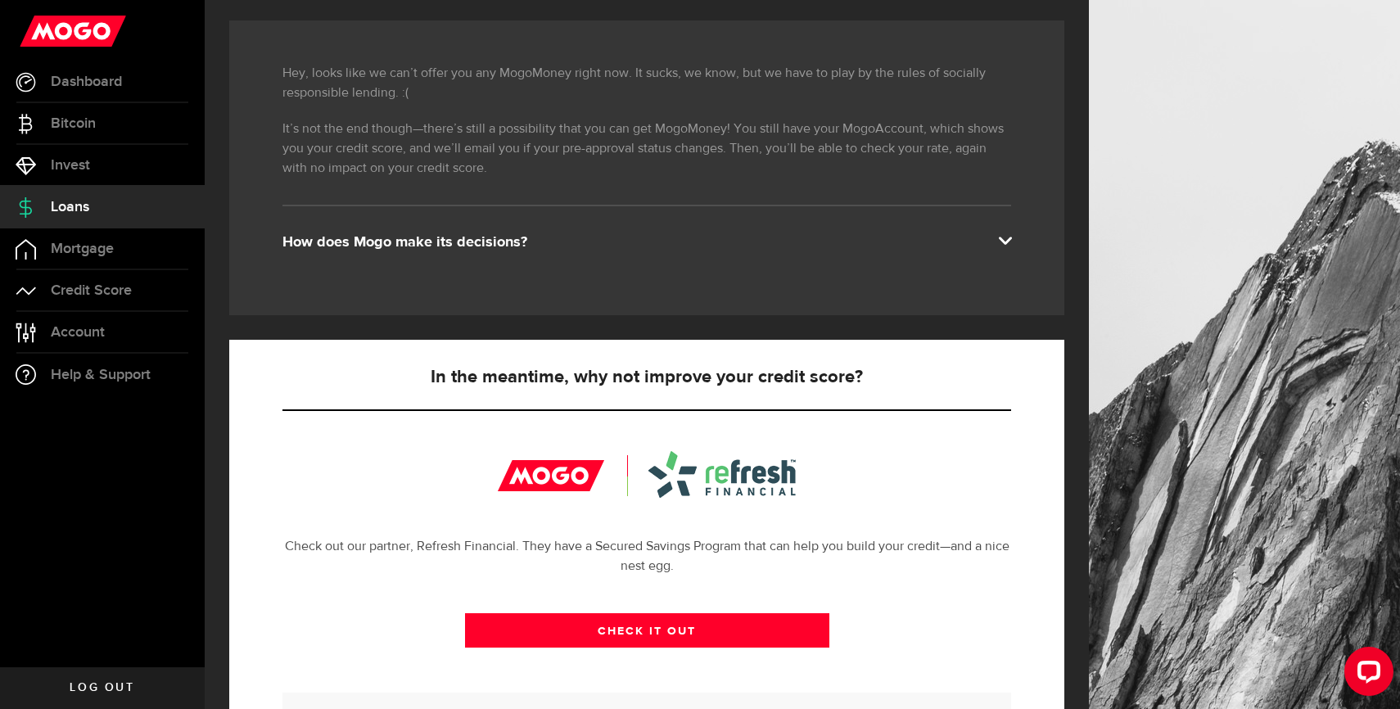
scroll to position [262, 0]
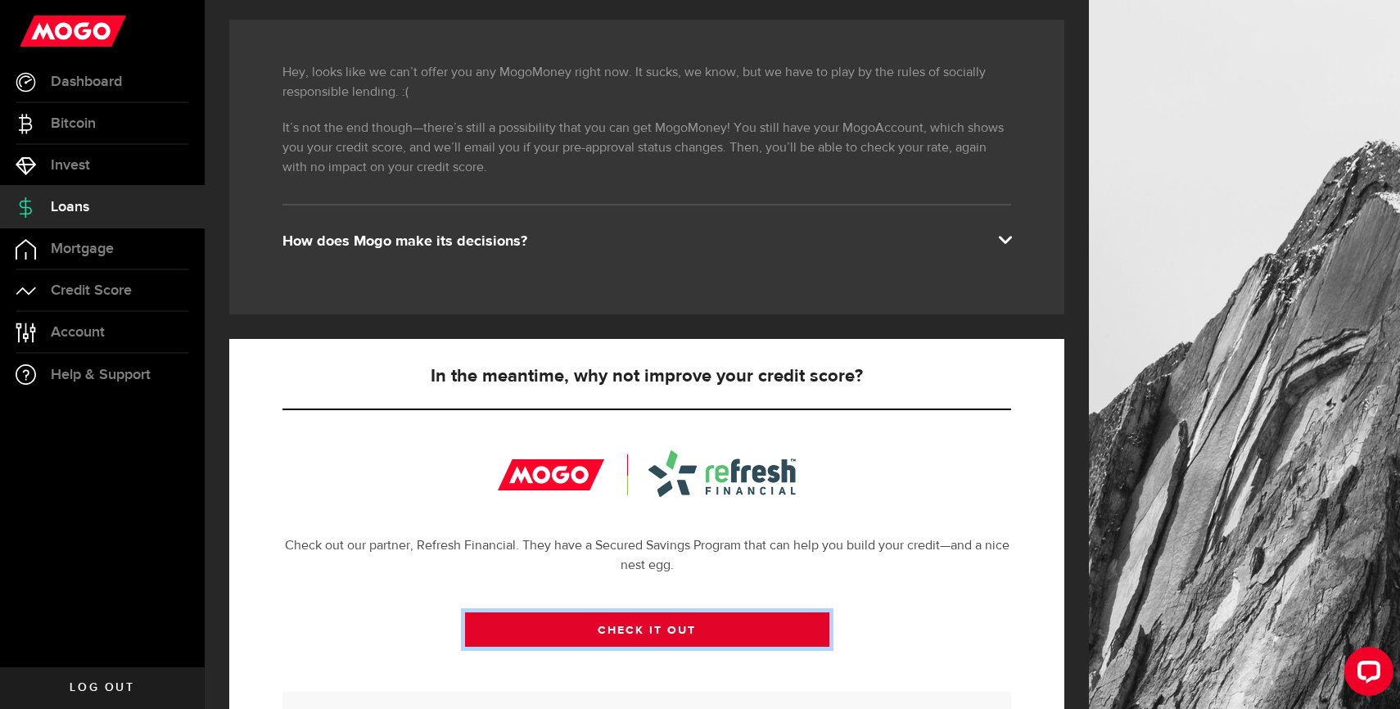
click at [619, 622] on link "CHECK IT OUT" at bounding box center [647, 629] width 364 height 34
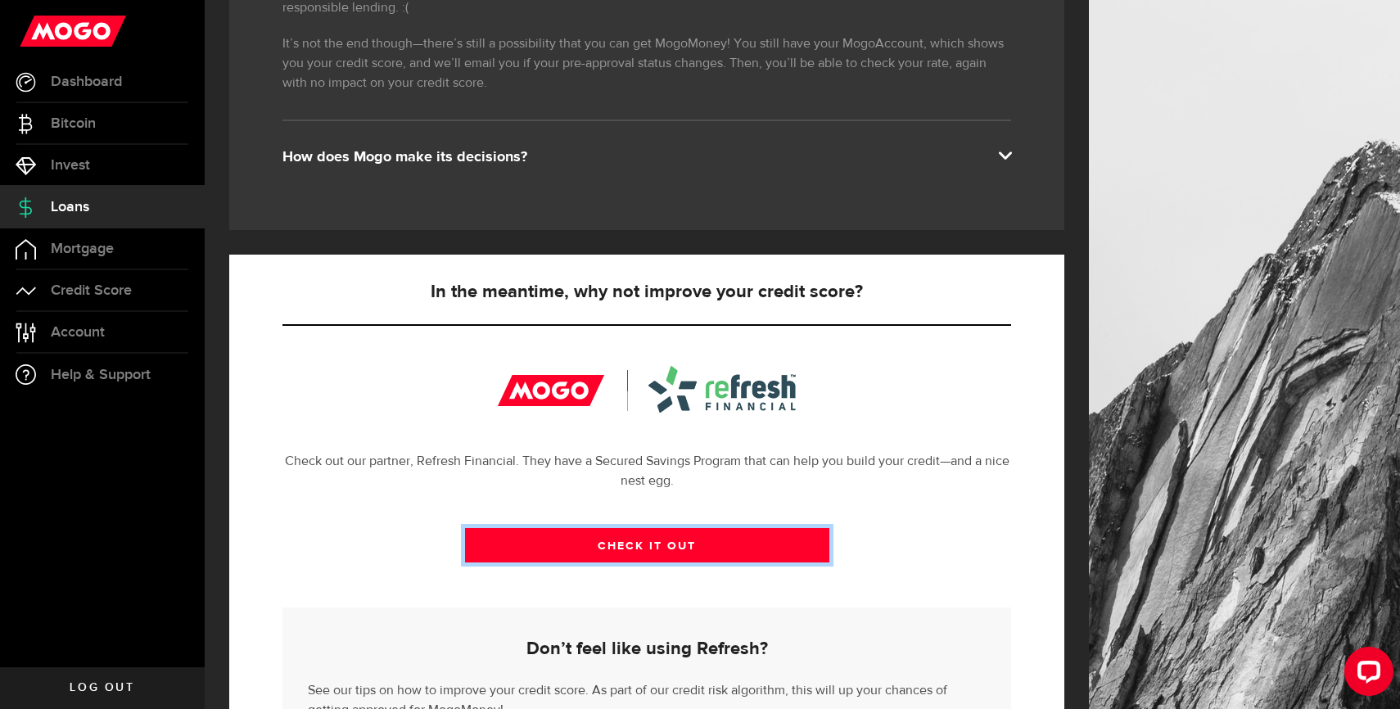
scroll to position [354, 0]
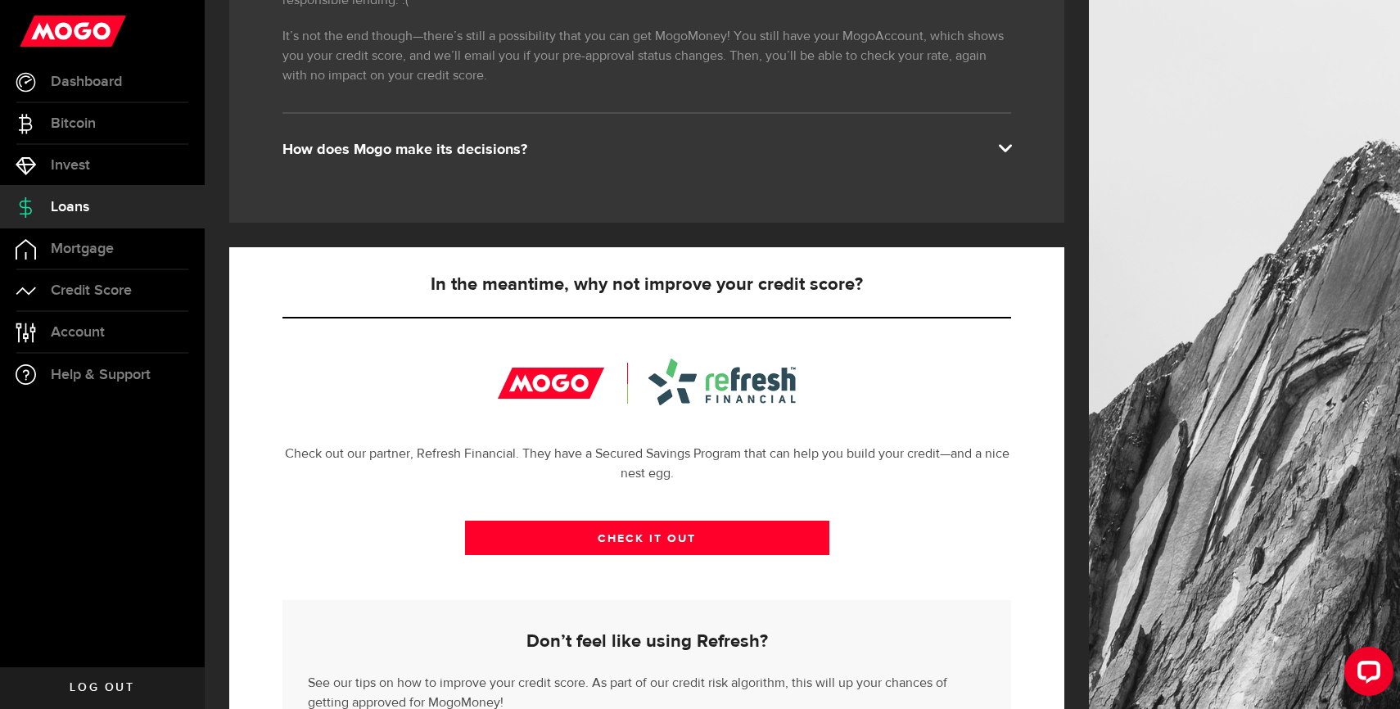
click at [491, 164] on div "Hey, looks like we can’t offer you any MogoMoney right now. It sucks, we know, …" at bounding box center [646, 75] width 835 height 295
click at [103, 251] on span "Mortgage" at bounding box center [82, 249] width 63 height 15
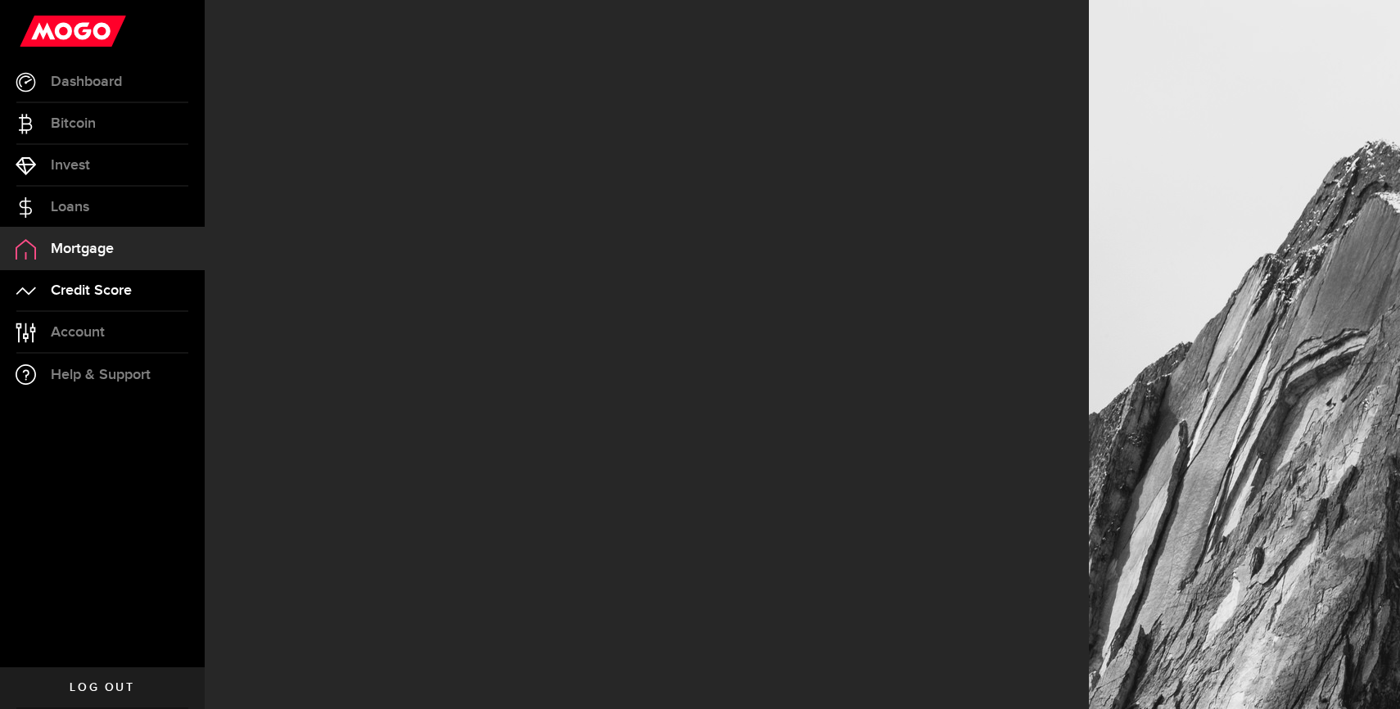
click at [147, 296] on link "Credit Score" at bounding box center [102, 290] width 205 height 41
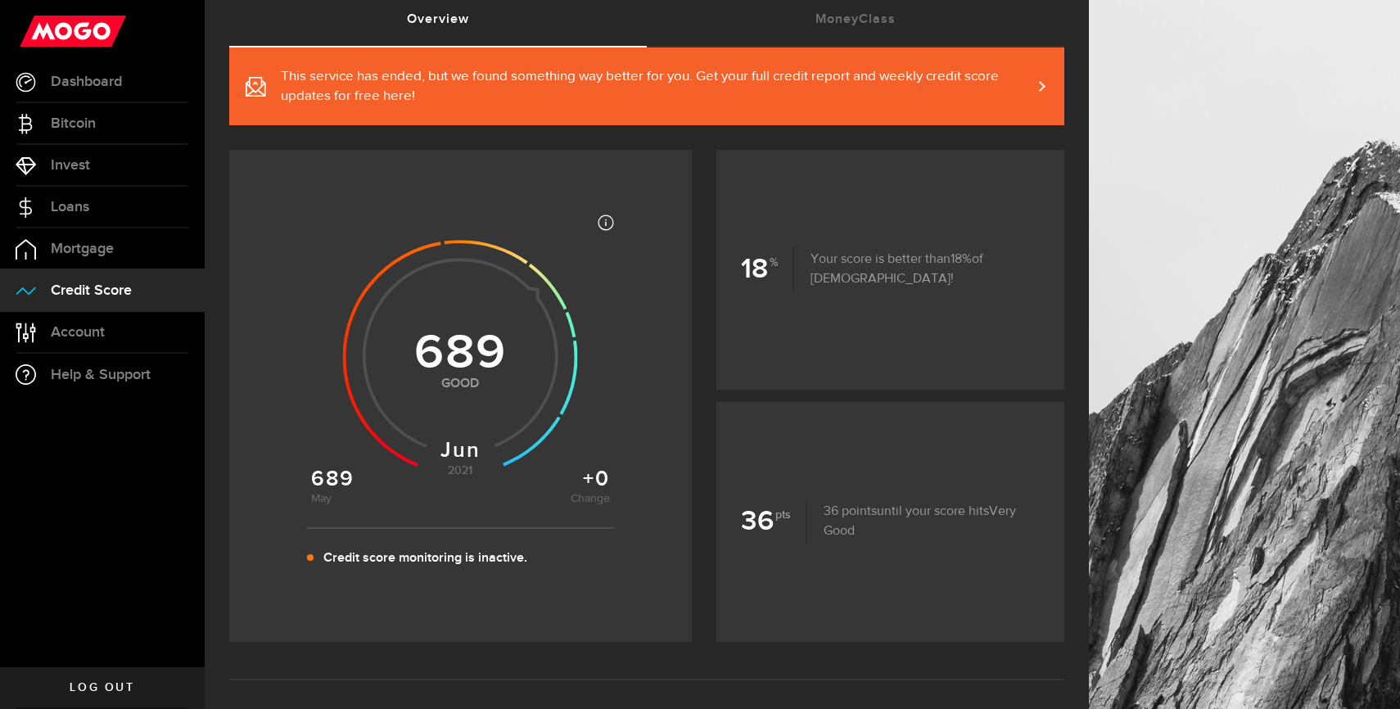
scroll to position [115, 0]
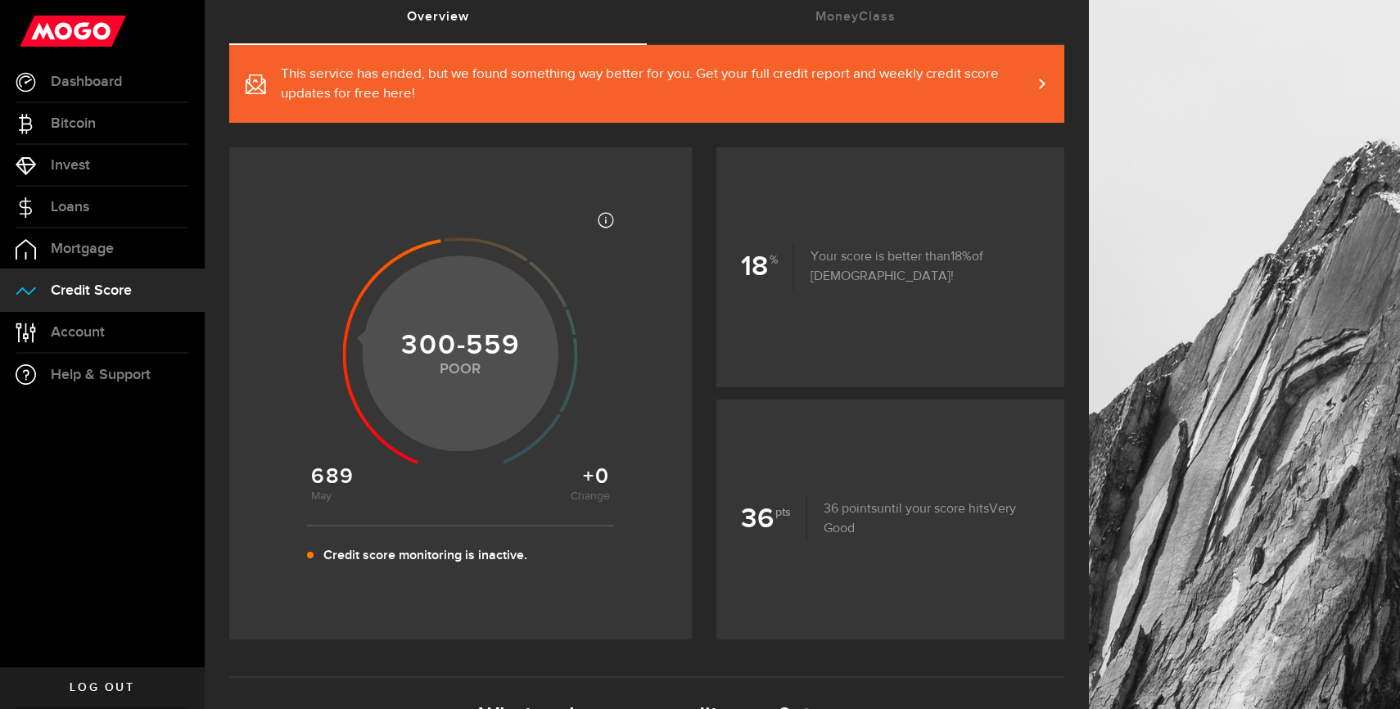
click at [400, 365] on use at bounding box center [460, 354] width 235 height 235
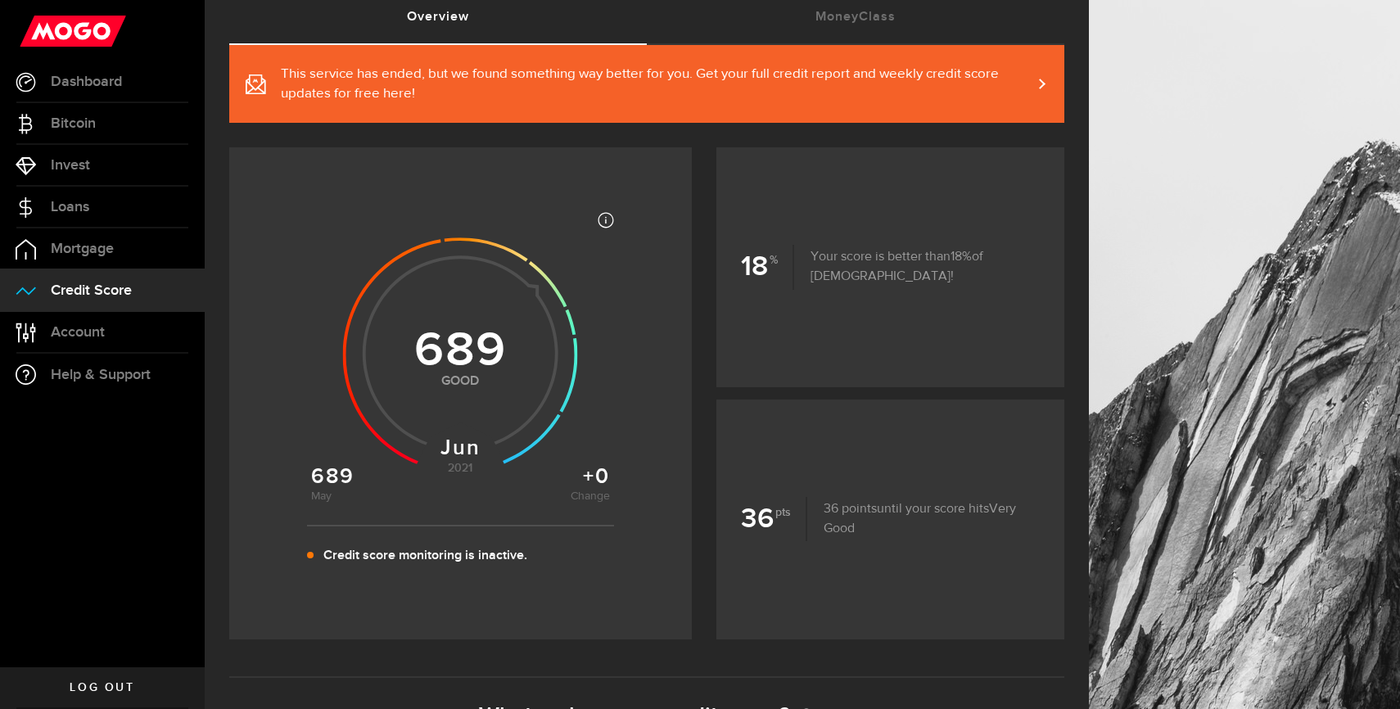
click at [459, 346] on use at bounding box center [460, 354] width 235 height 235
click at [476, 320] on use at bounding box center [460, 354] width 235 height 235
click at [454, 562] on p "Credit score monitoring is inactive." at bounding box center [425, 556] width 204 height 20
click at [342, 83] on span "This service has ended, but we found something way better for you. Get your ful…" at bounding box center [656, 84] width 751 height 39
click at [785, 20] on link "MoneyClass (requires attention)" at bounding box center [856, 17] width 418 height 52
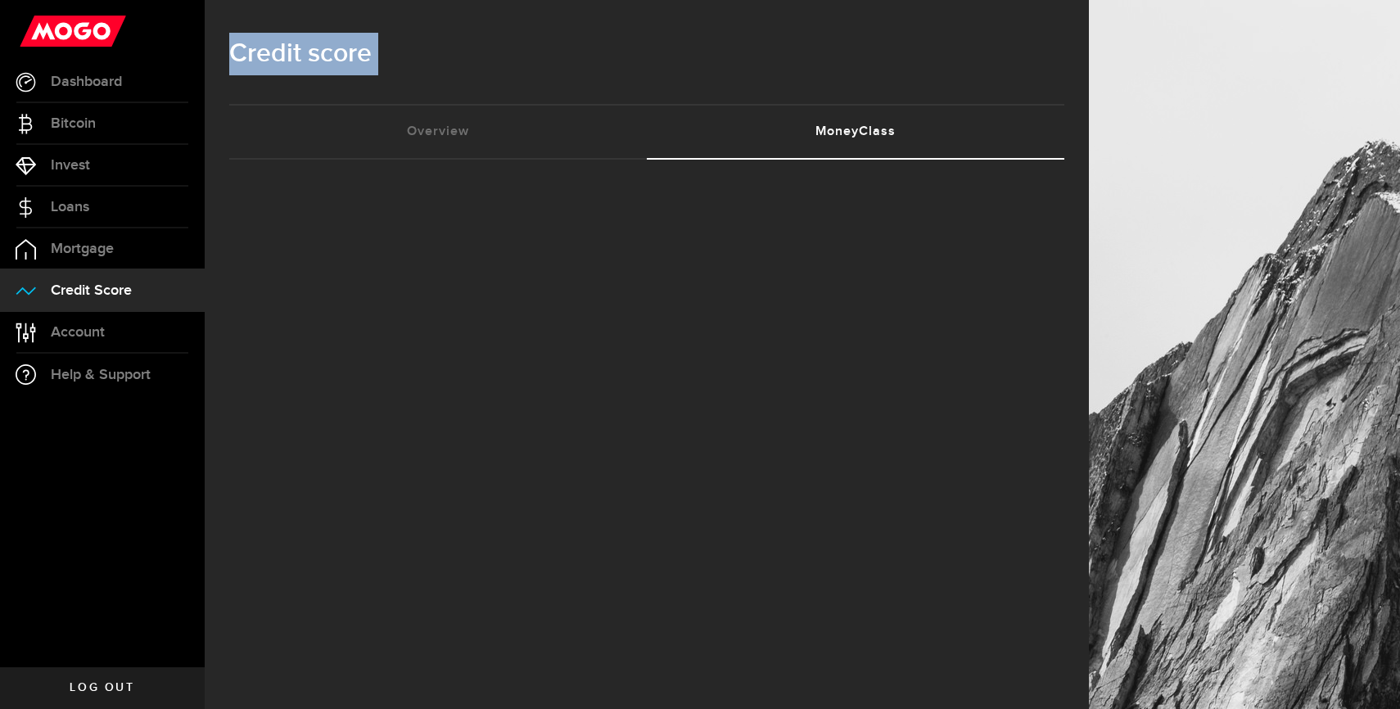
click at [785, 20] on div "Credit score" at bounding box center [646, 62] width 835 height 84
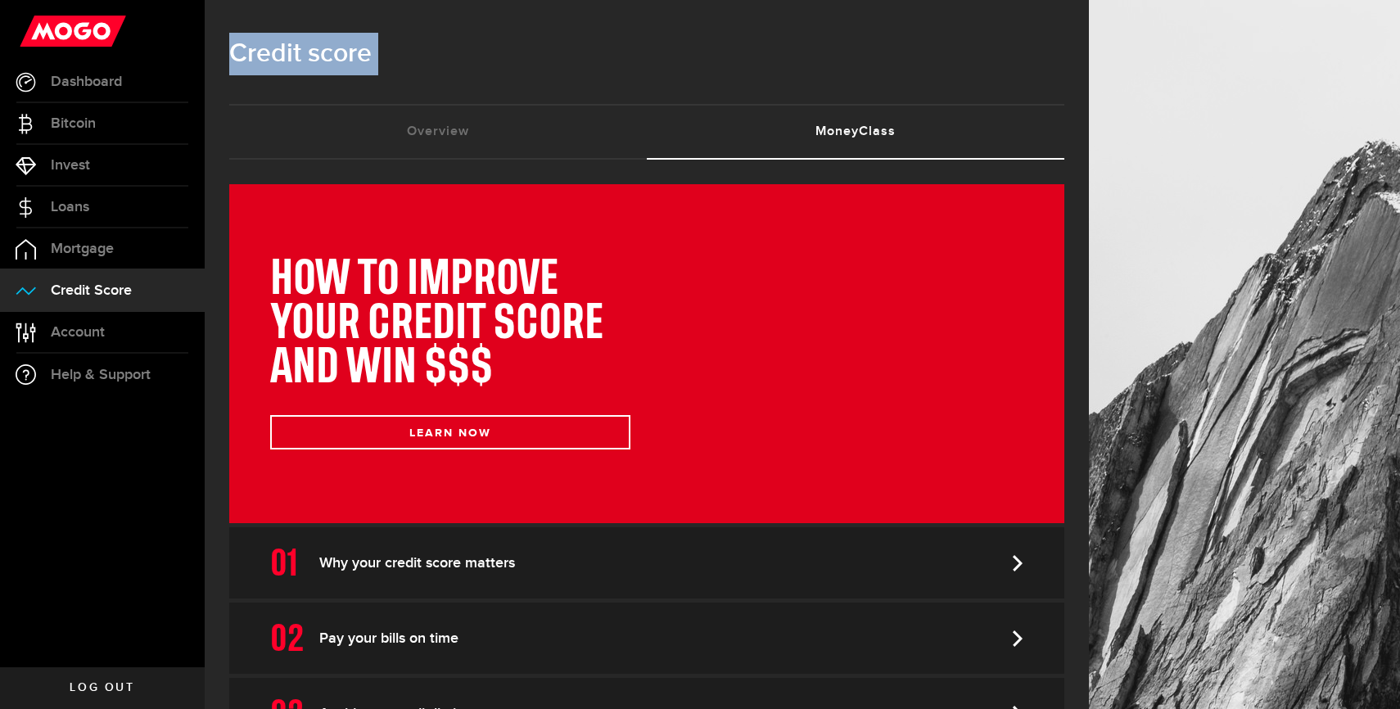
click at [724, 81] on div "Credit score" at bounding box center [646, 62] width 835 height 84
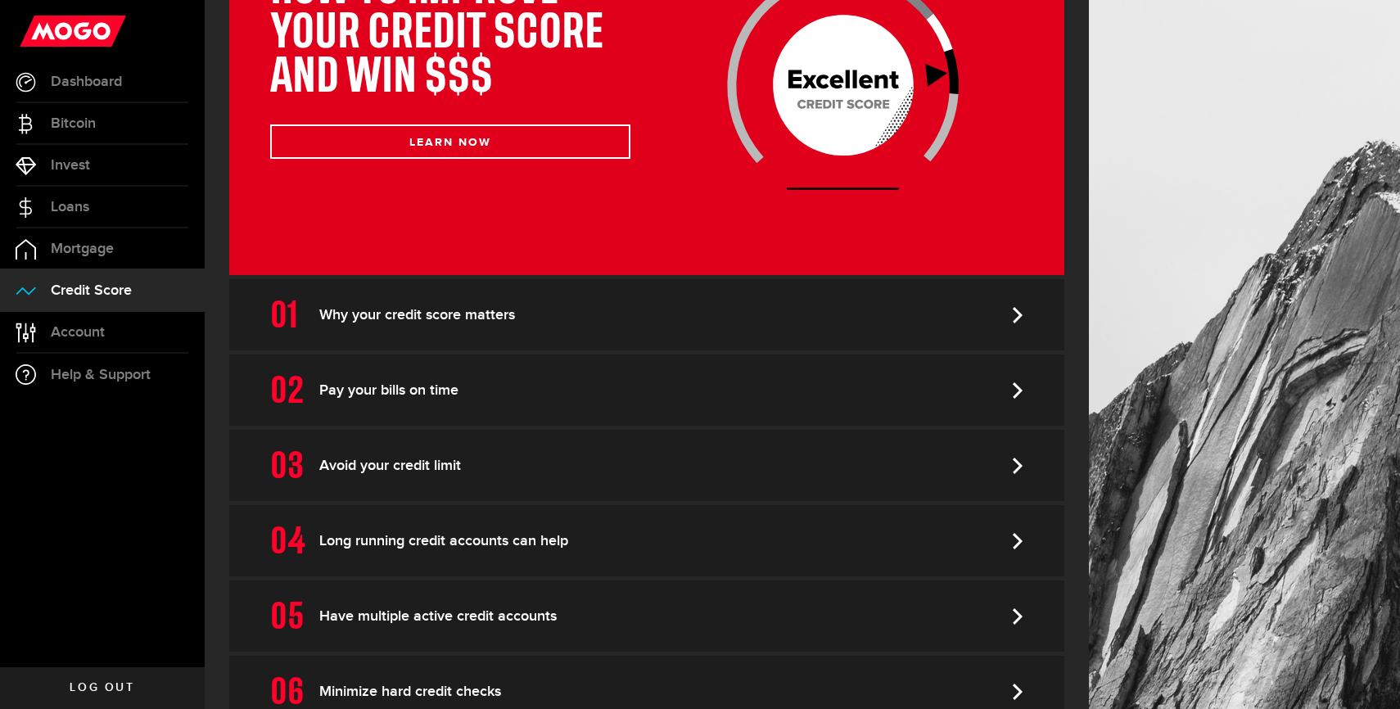
scroll to position [379, 0]
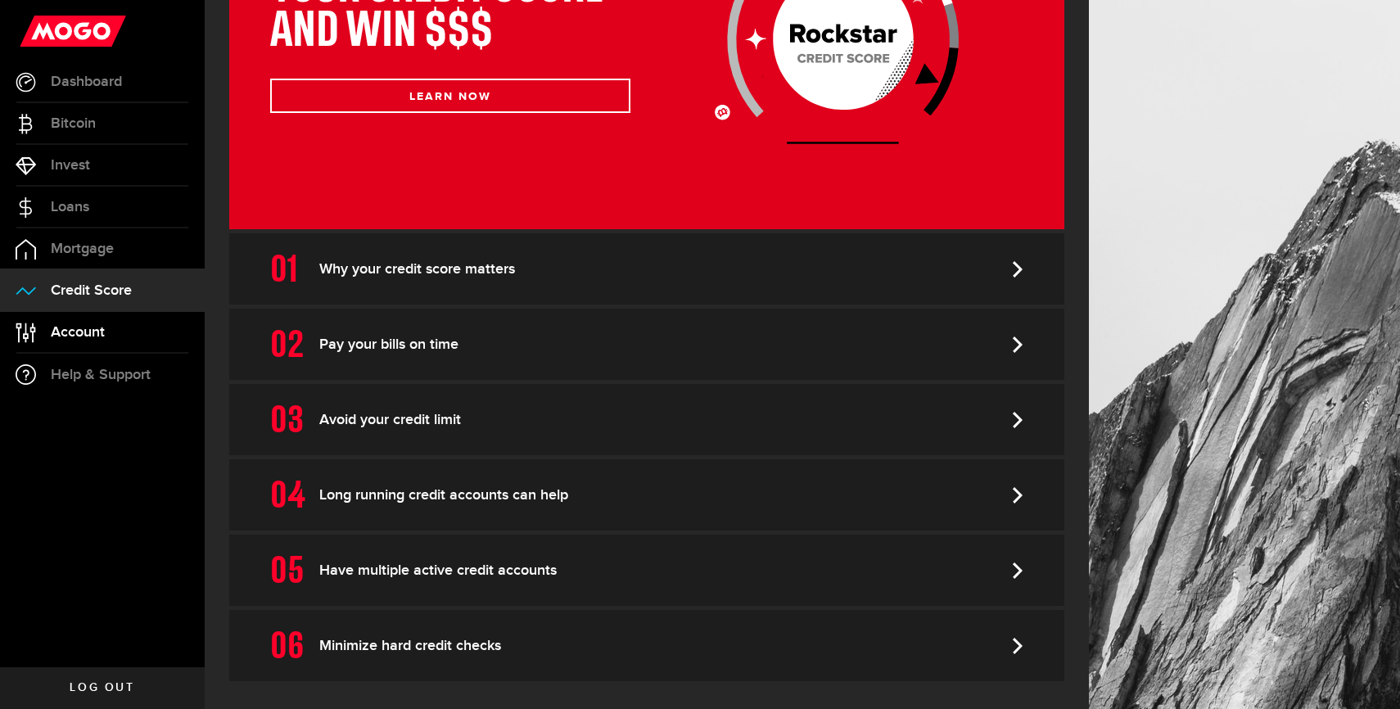
click at [52, 325] on span "Account" at bounding box center [78, 332] width 54 height 15
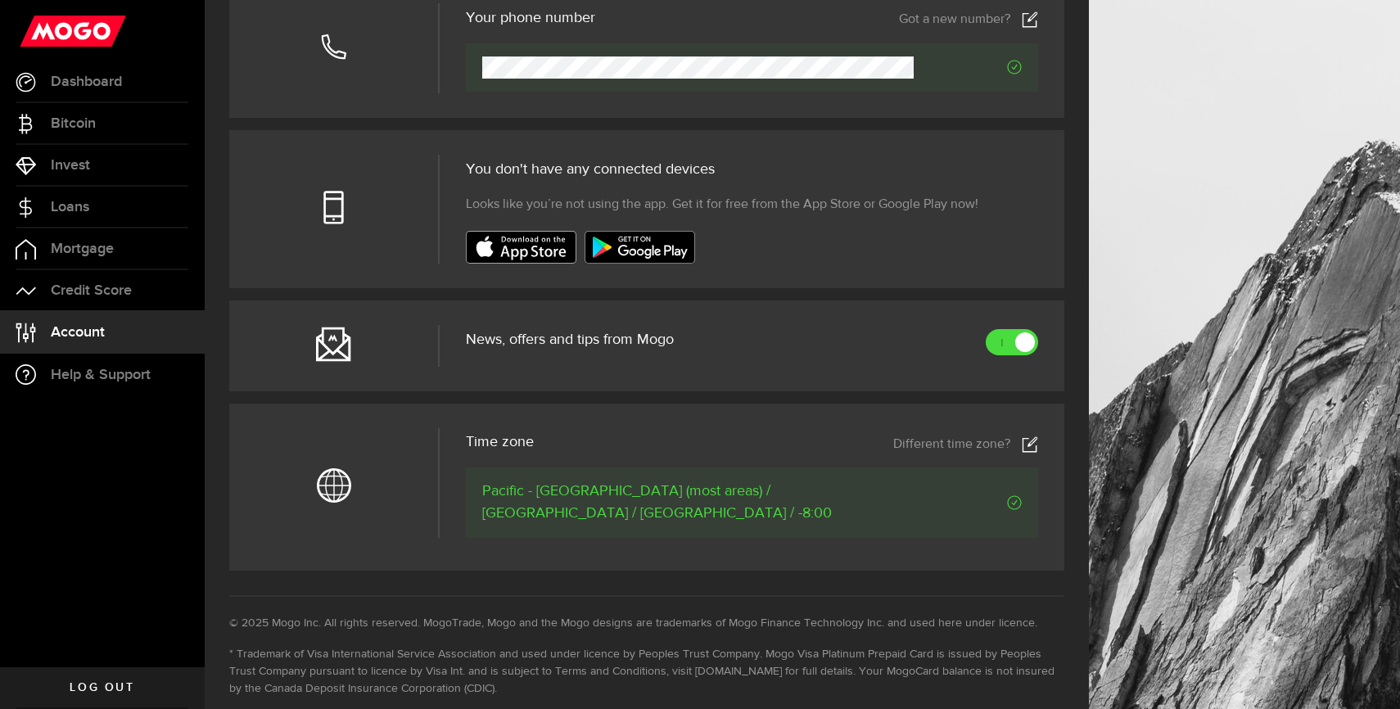
scroll to position [495, 0]
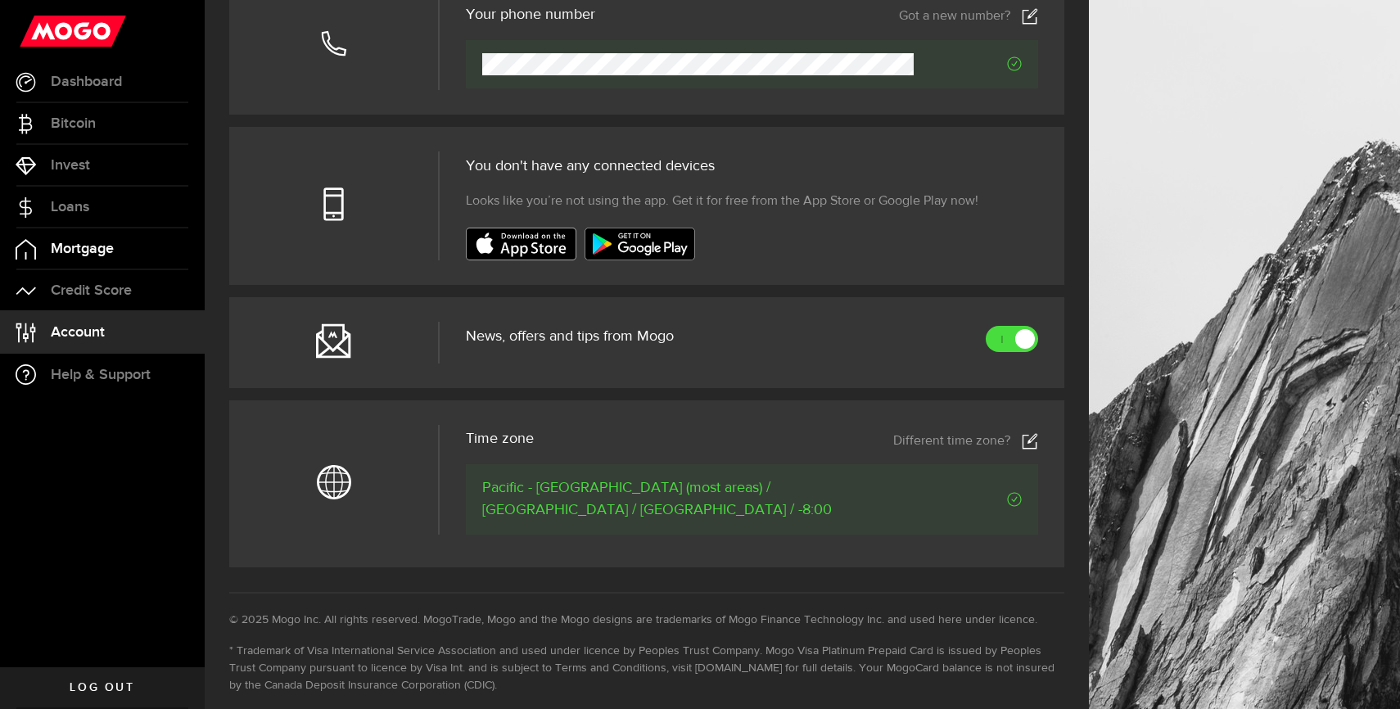
click at [152, 256] on link "Mortgage" at bounding box center [102, 248] width 205 height 41
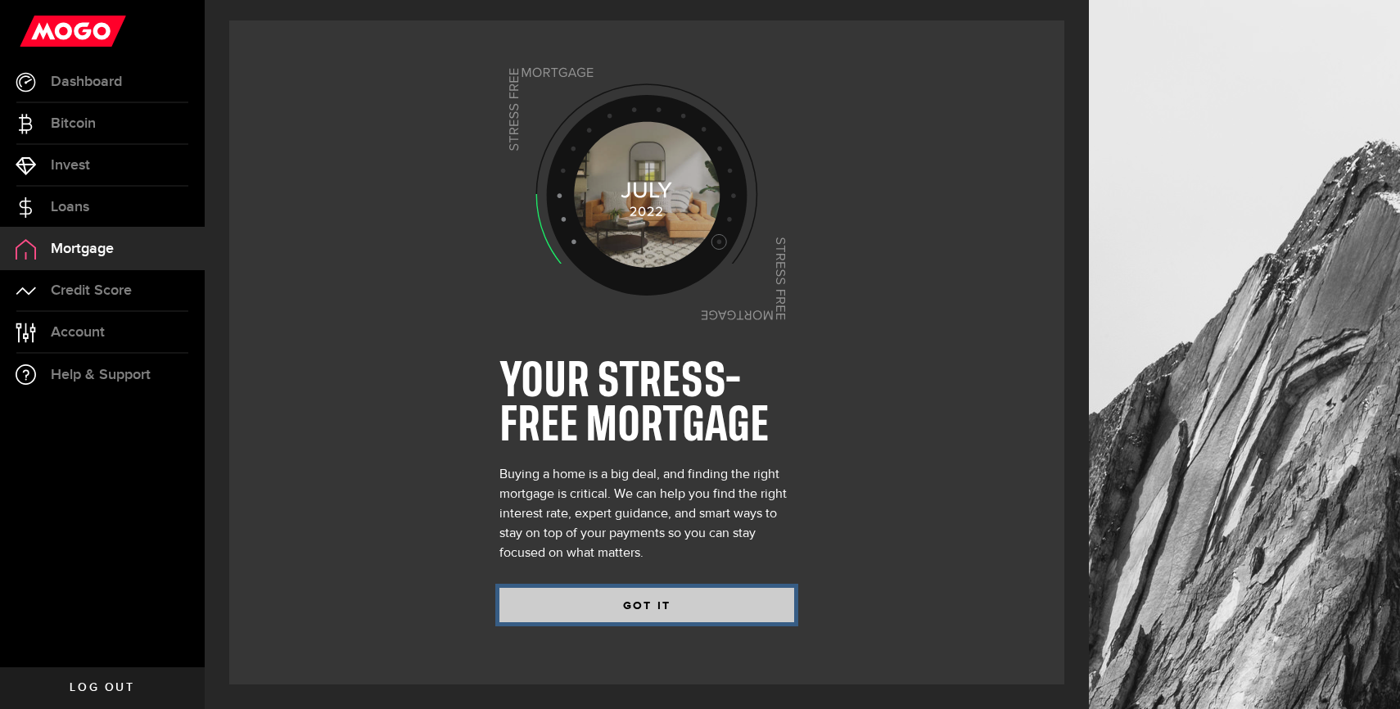
click at [593, 608] on button "GOT IT" at bounding box center [646, 605] width 295 height 34
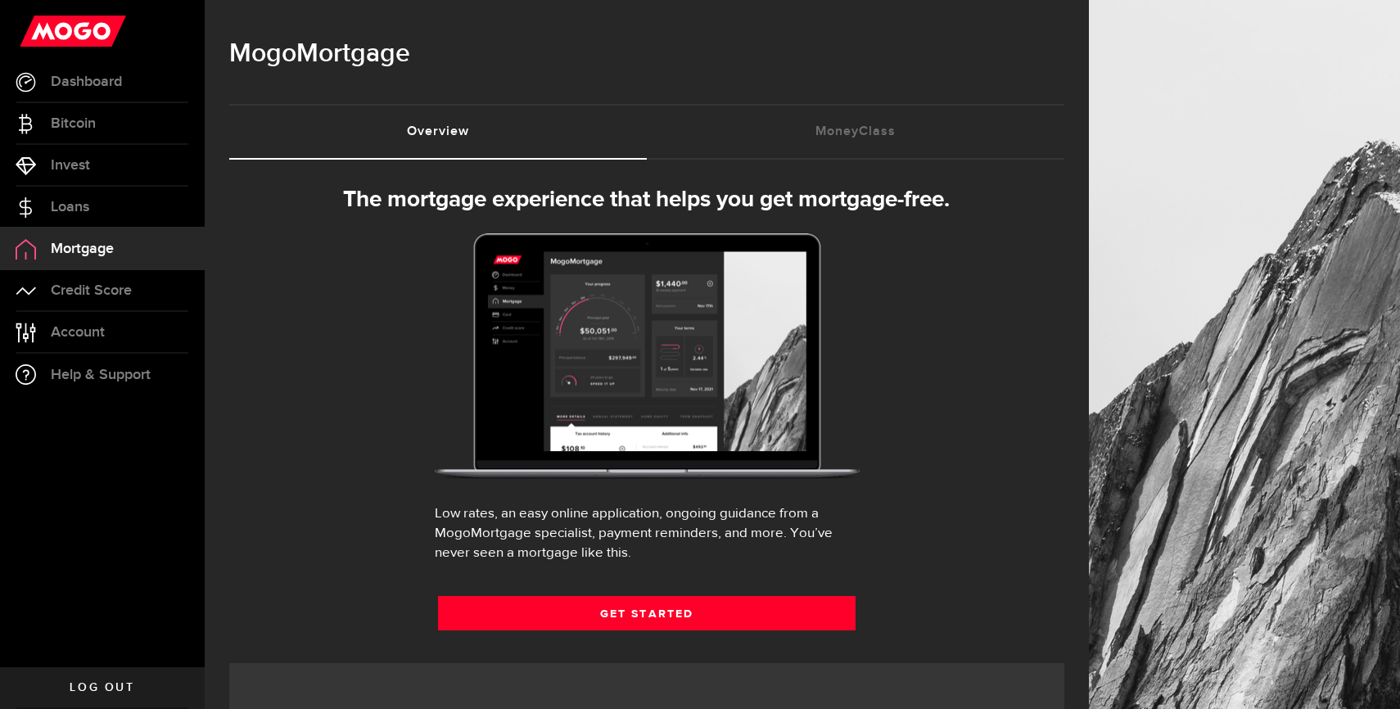
select select "3knYdhfXw4iYoq2m0WGQES"
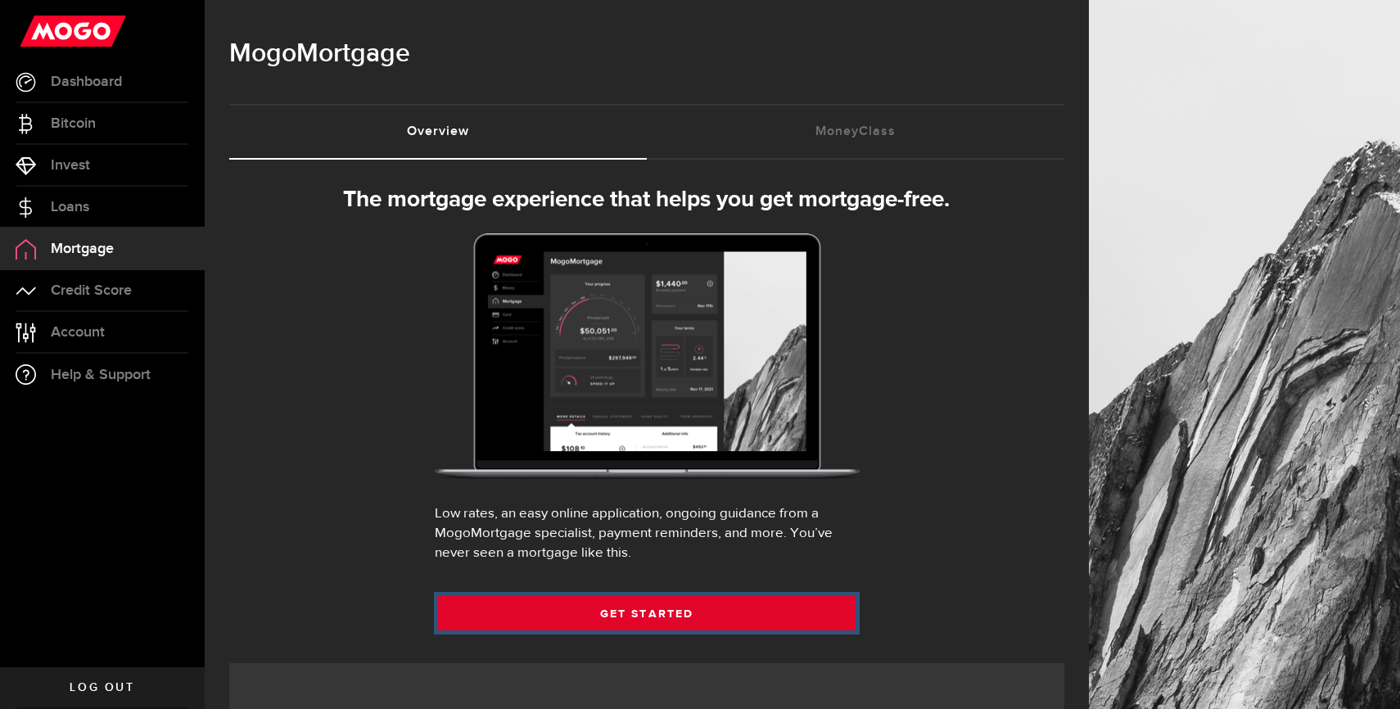
click at [731, 612] on link "Get Started" at bounding box center [647, 613] width 418 height 34
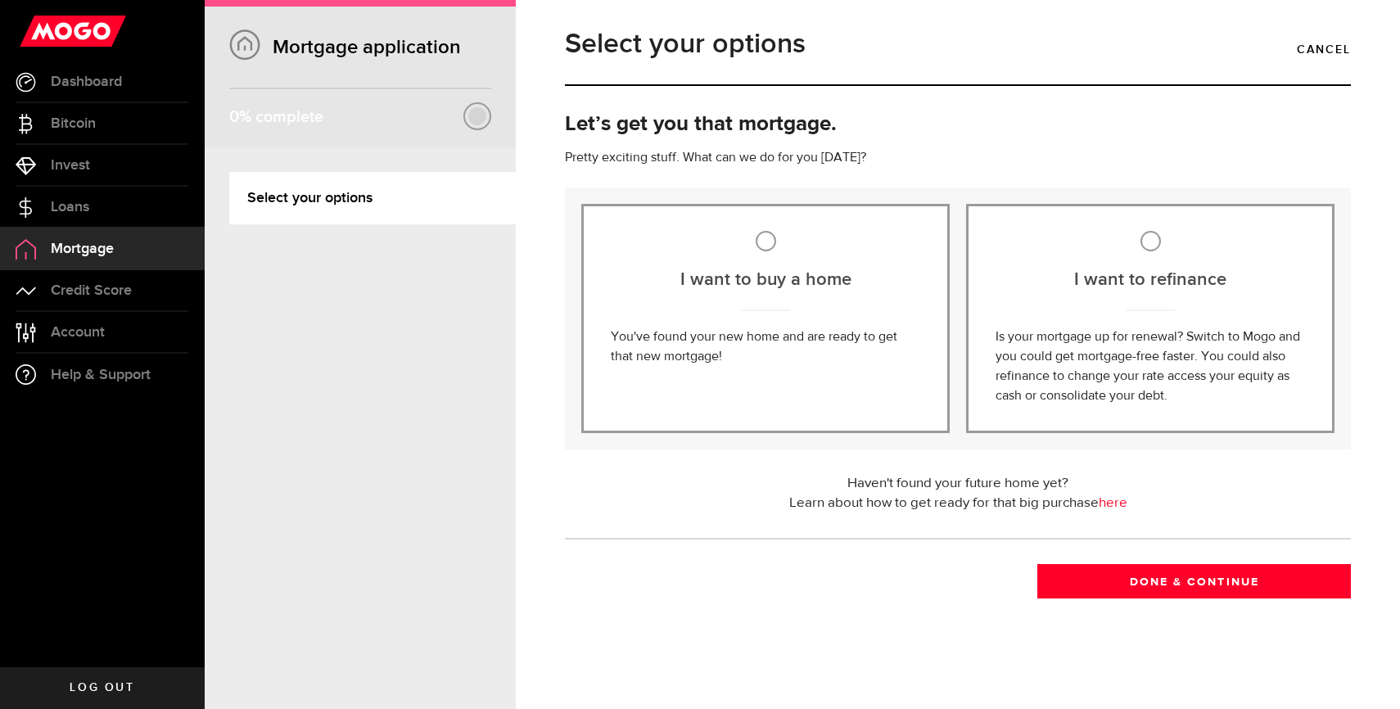
click at [1027, 156] on p "Pretty exciting stuff. What can we do for you [DATE]?" at bounding box center [958, 158] width 786 height 20
click at [1061, 258] on div "I want to refinance Is your mortgage up for renewal? Switch to Mogo and you cou…" at bounding box center [1150, 318] width 368 height 229
radio input "true"
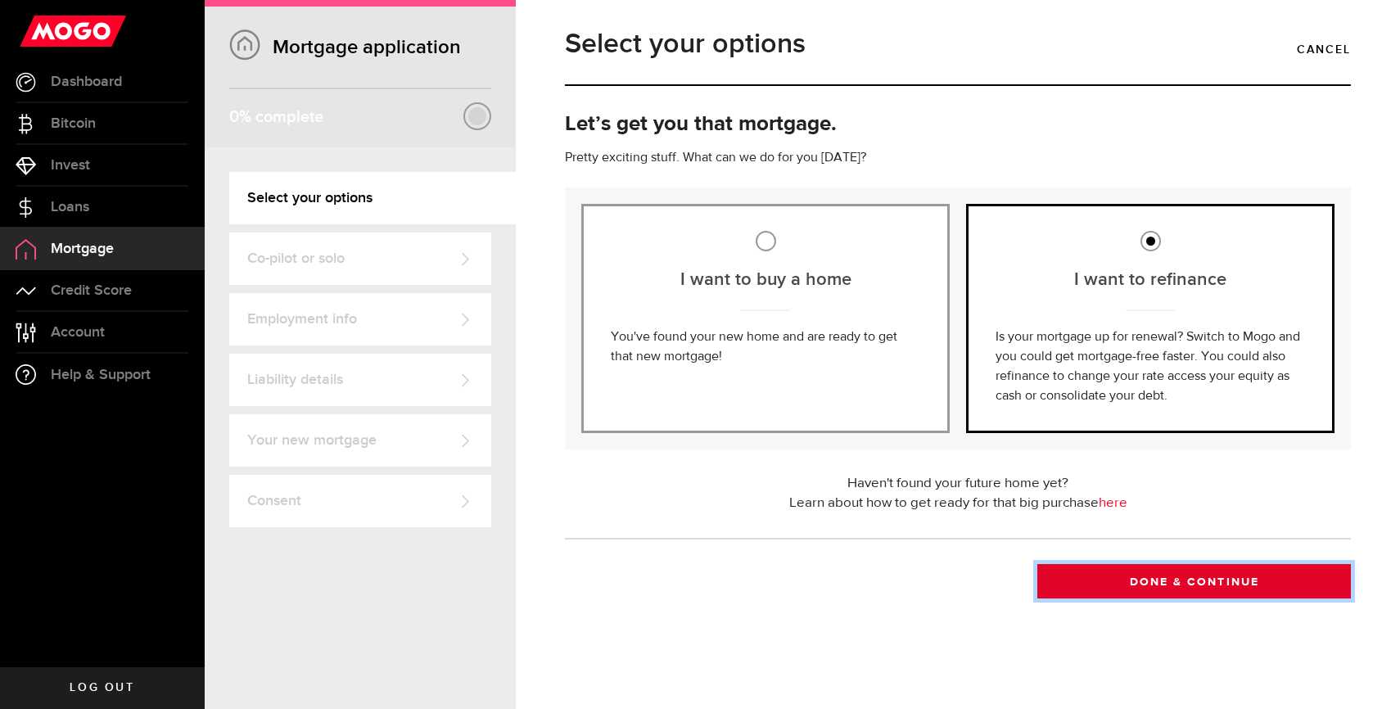
click at [1280, 568] on button "Done & Continue" at bounding box center [1194, 581] width 314 height 34
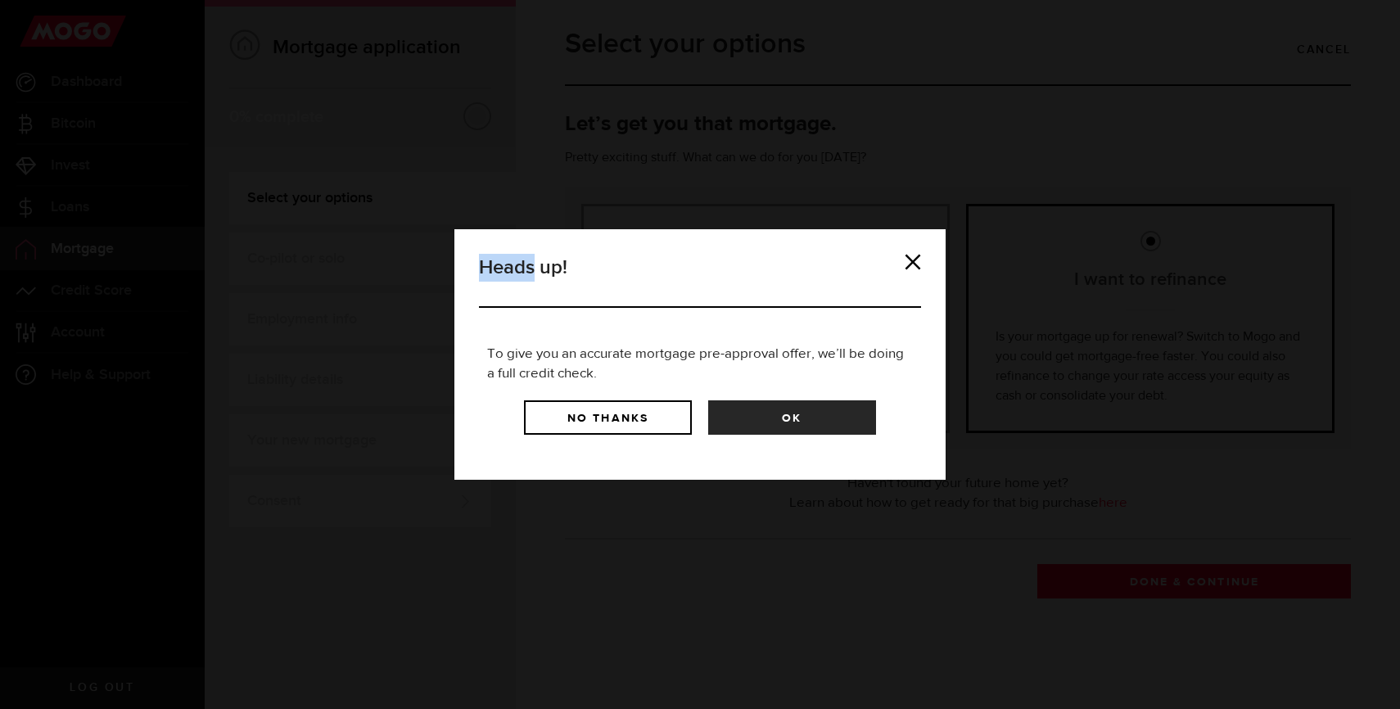
drag, startPoint x: 1280, startPoint y: 568, endPoint x: 982, endPoint y: 162, distance: 503.7
click at [982, 162] on div "Heads up! To give you an accurate mortgage pre-approval offer, we’ll be doing a…" at bounding box center [700, 354] width 1400 height 709
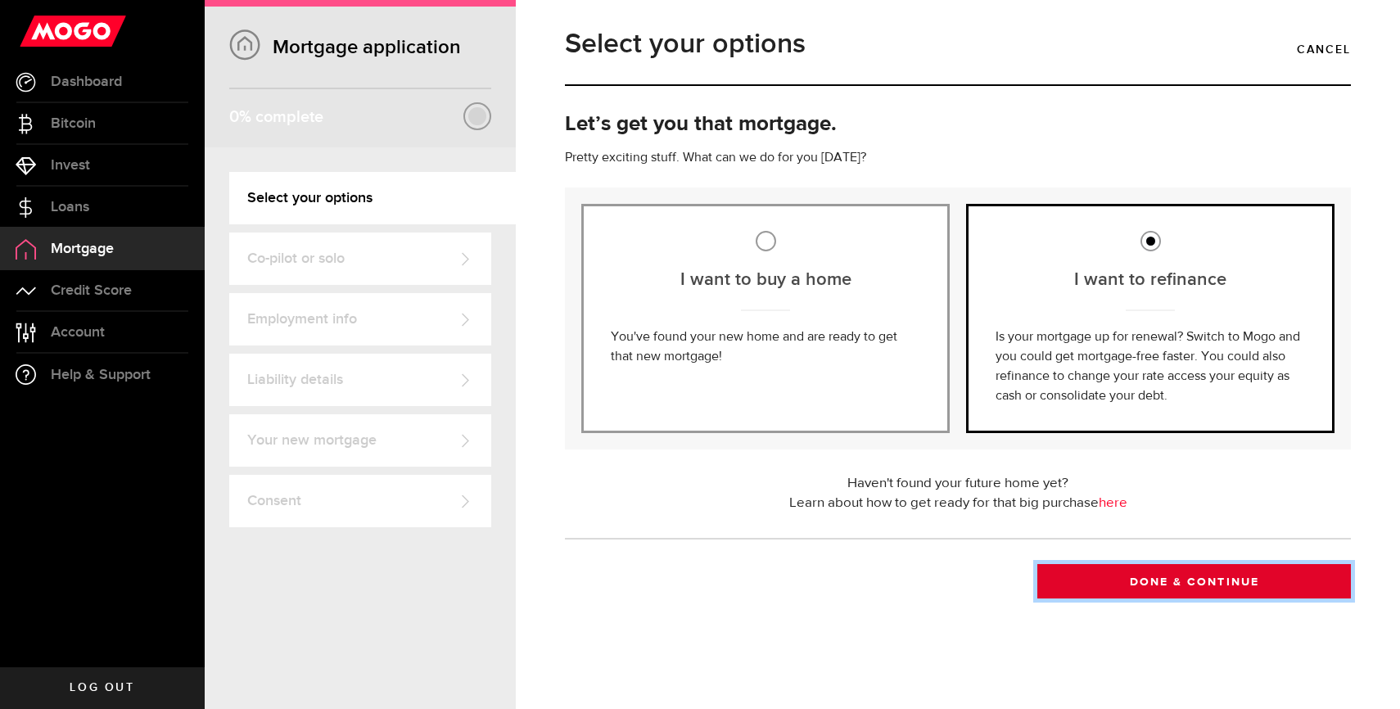
click at [1304, 595] on button "Done & Continue" at bounding box center [1194, 581] width 314 height 34
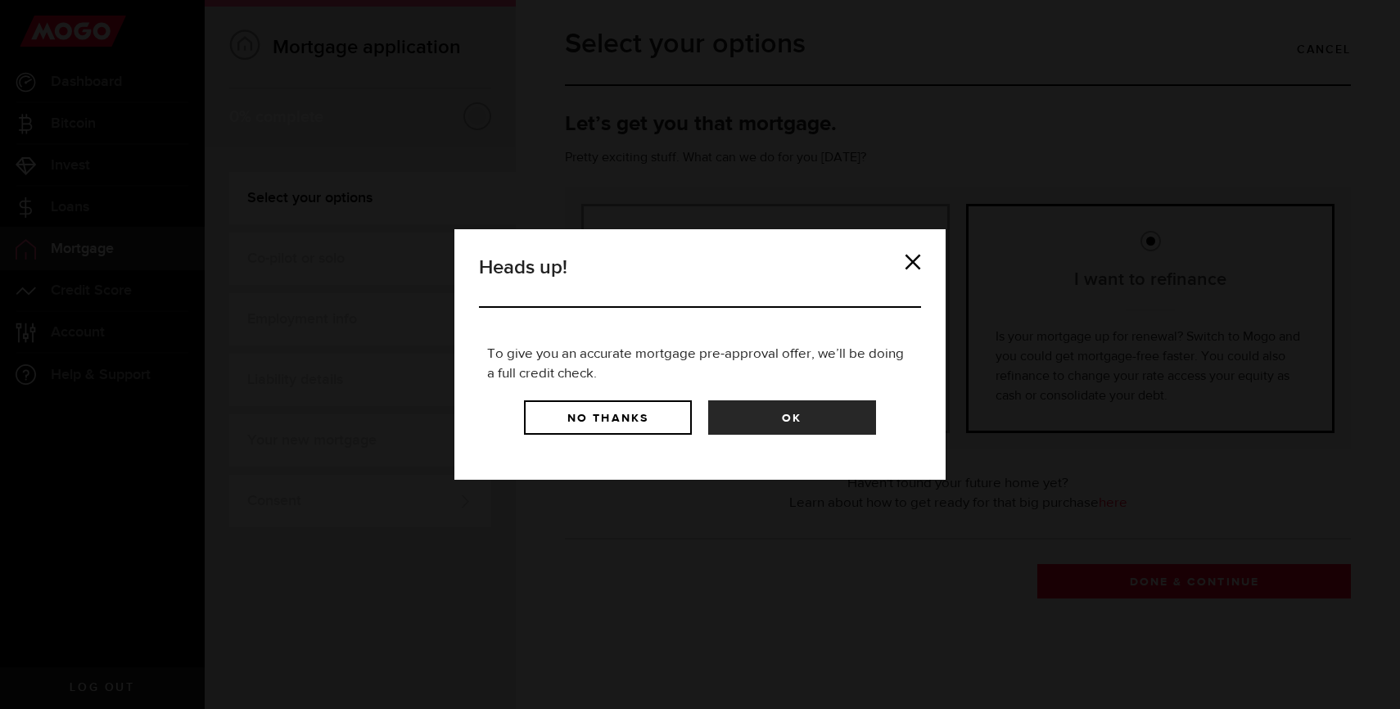
click at [905, 251] on div "Heads up! To give you an accurate mortgage pre-approval offer, we’ll be doing a…" at bounding box center [699, 354] width 491 height 251
click at [905, 254] on link at bounding box center [913, 262] width 16 height 16
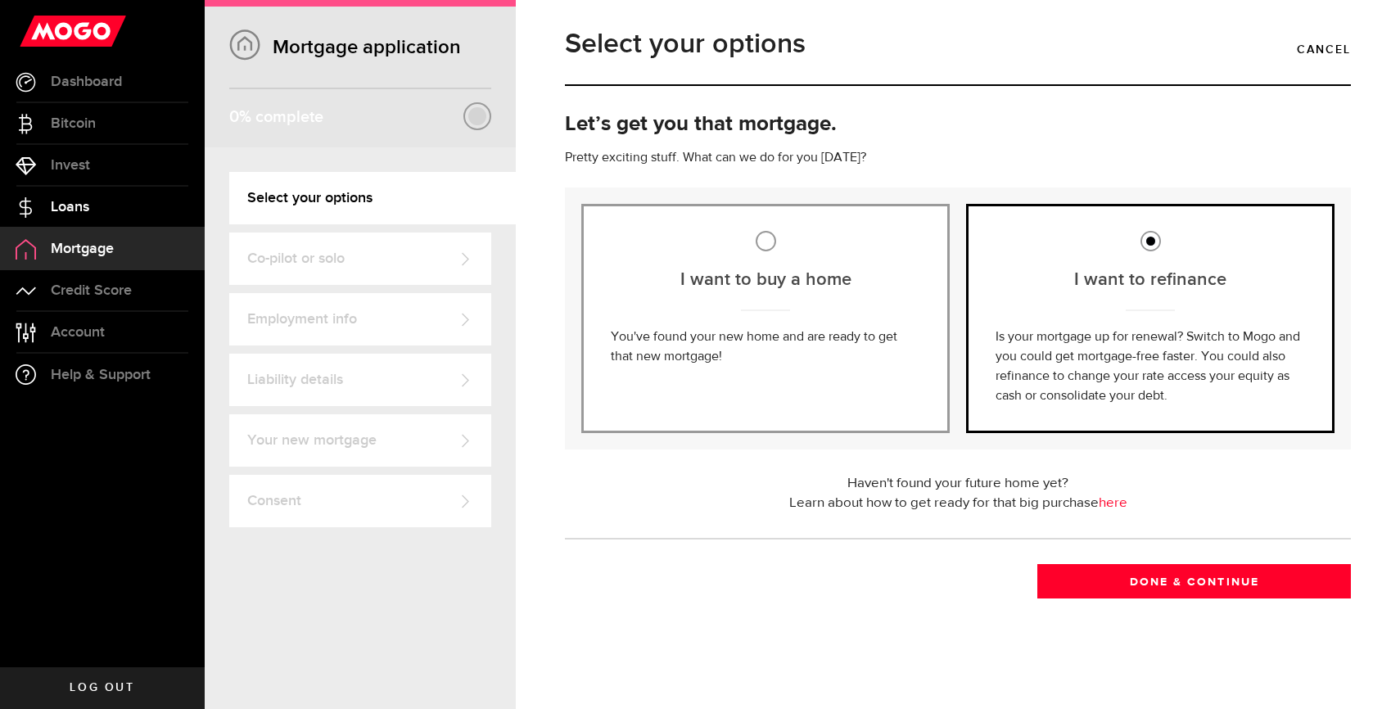
click at [90, 201] on link "Loans" at bounding box center [102, 207] width 205 height 41
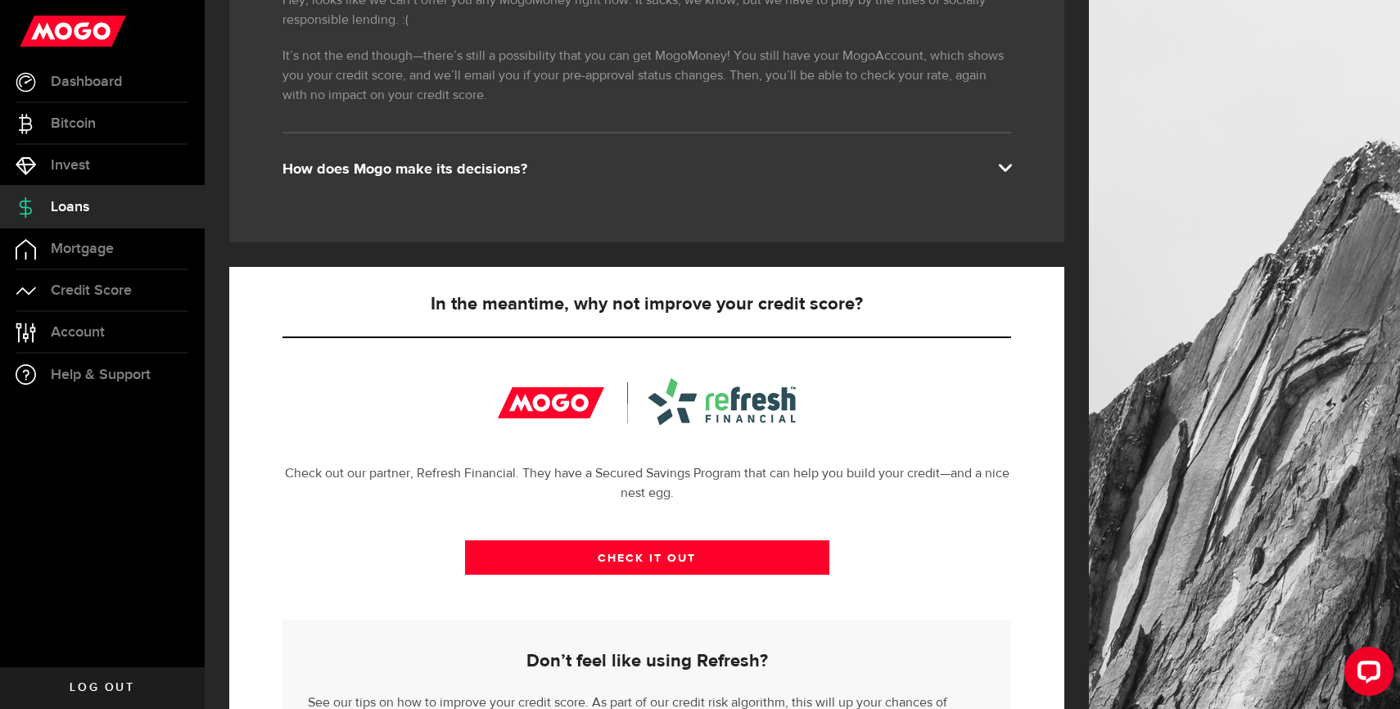
scroll to position [356, 0]
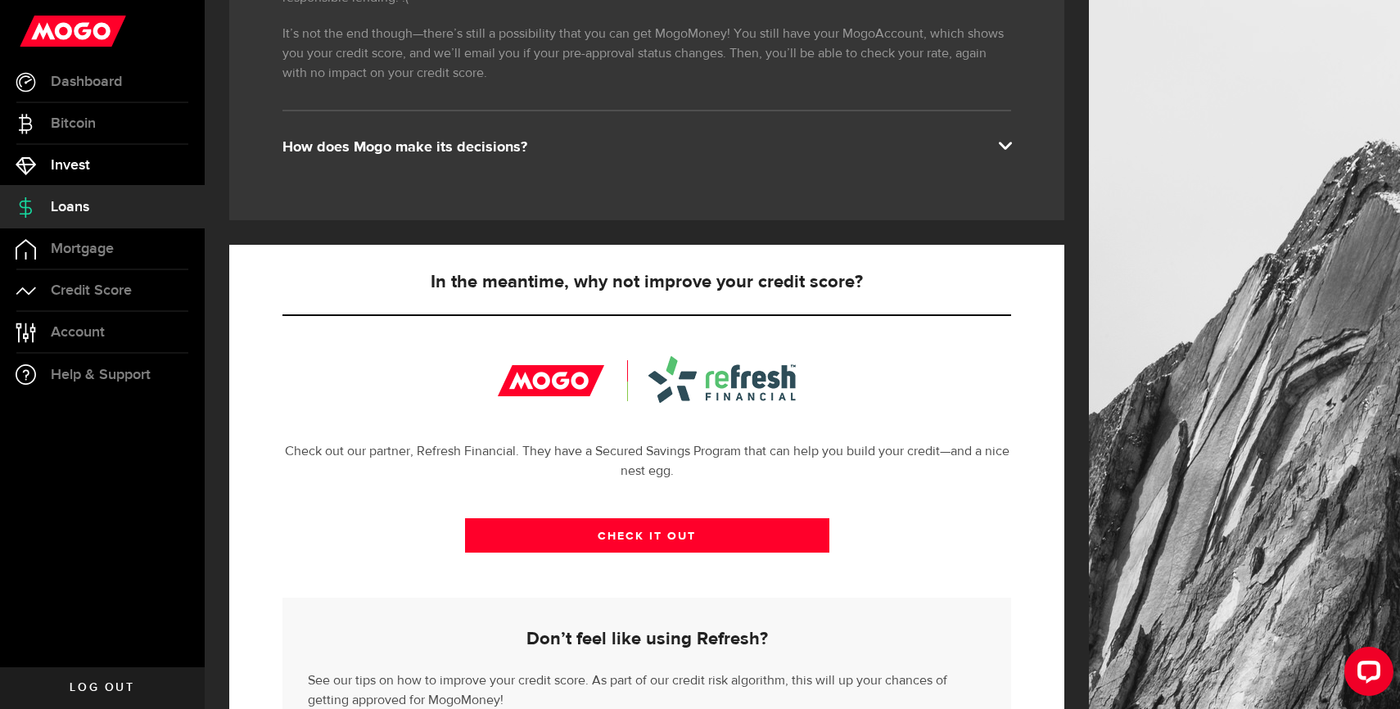
click at [79, 150] on link "Invest" at bounding box center [102, 165] width 205 height 41
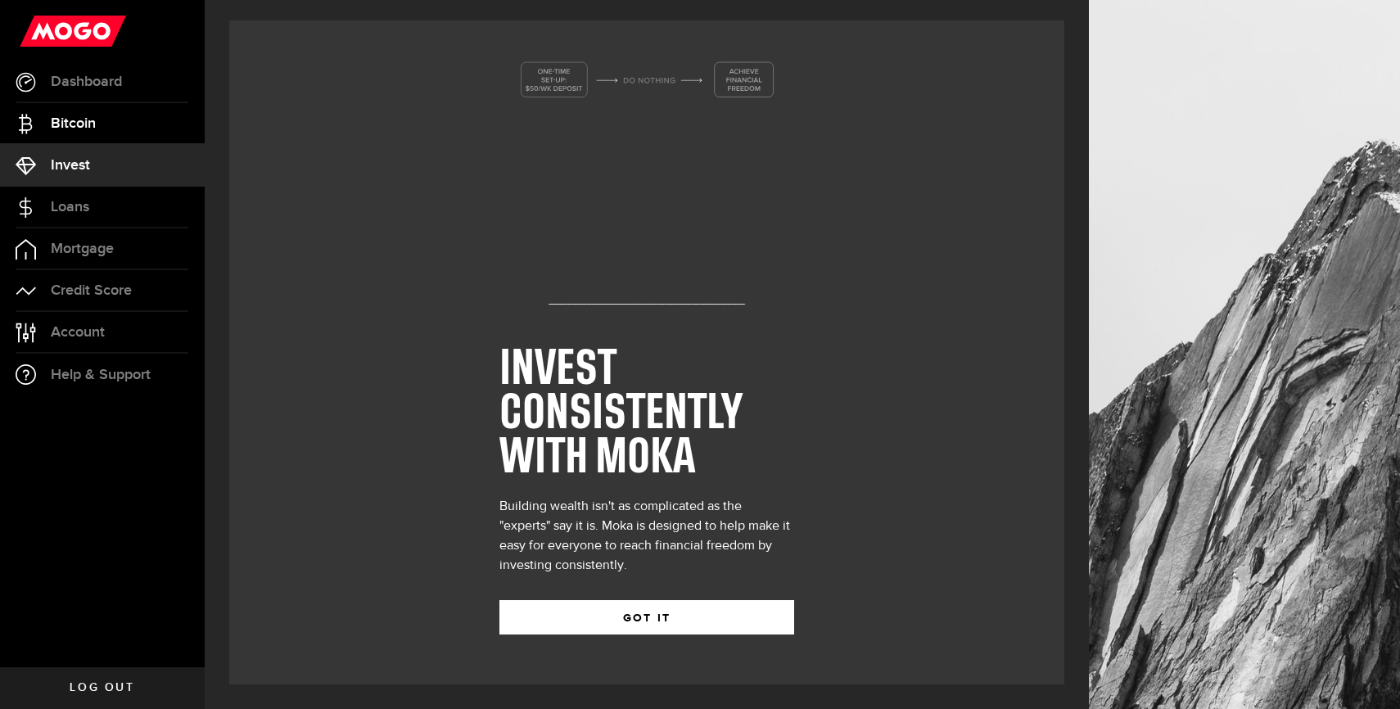
click at [97, 125] on link "Bitcoin" at bounding box center [102, 123] width 205 height 41
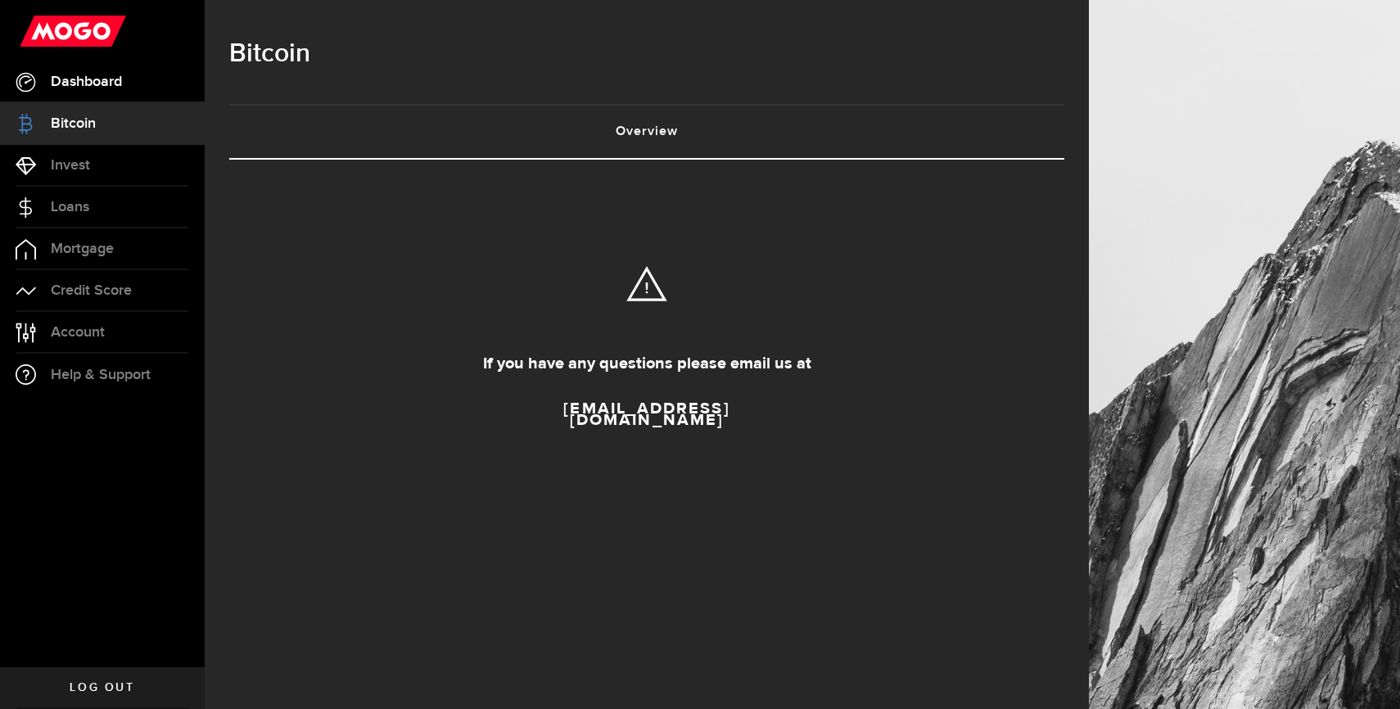
click at [141, 88] on link "Dashboard" at bounding box center [102, 81] width 205 height 41
